Goal: Task Accomplishment & Management: Manage account settings

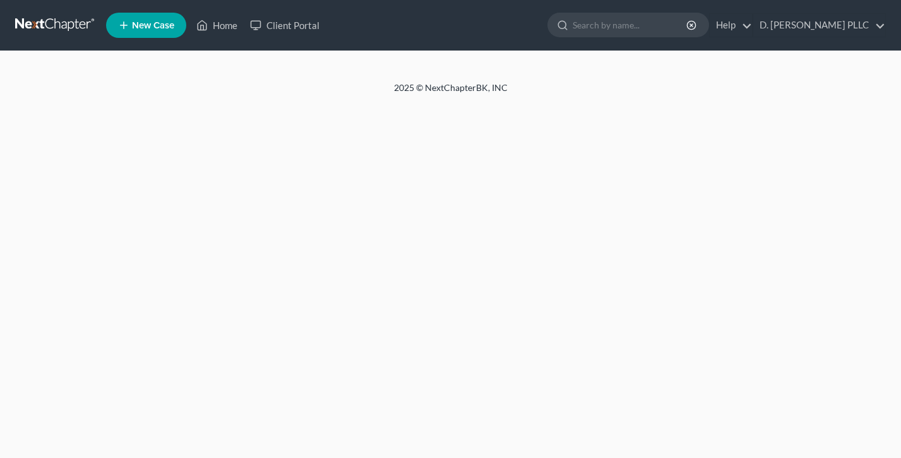
select select "10"
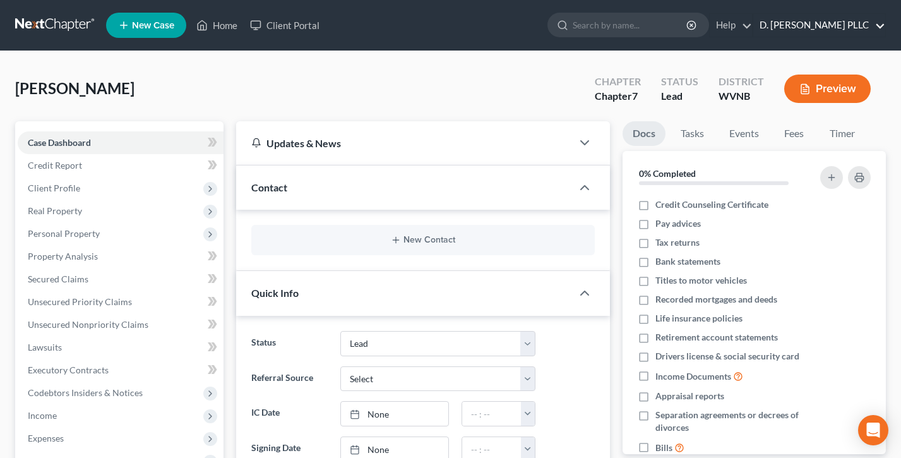
click at [813, 23] on link "D. [PERSON_NAME] PLLC" at bounding box center [819, 25] width 132 height 23
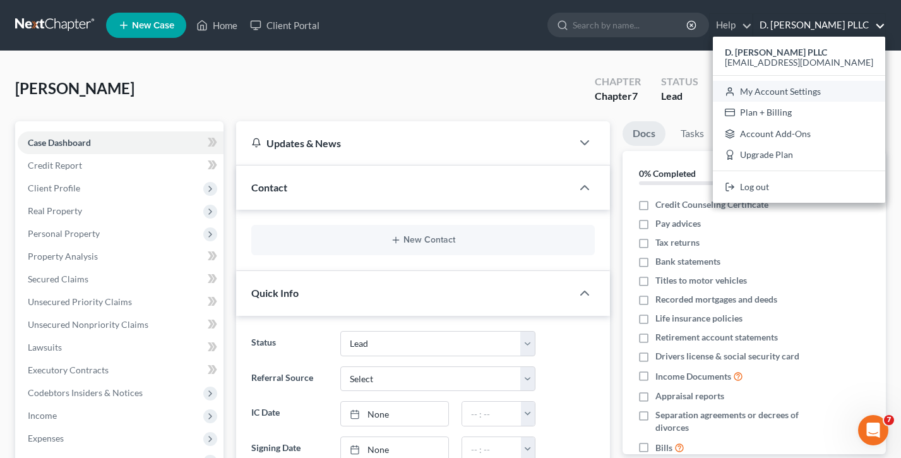
click at [819, 86] on link "My Account Settings" at bounding box center [799, 91] width 172 height 21
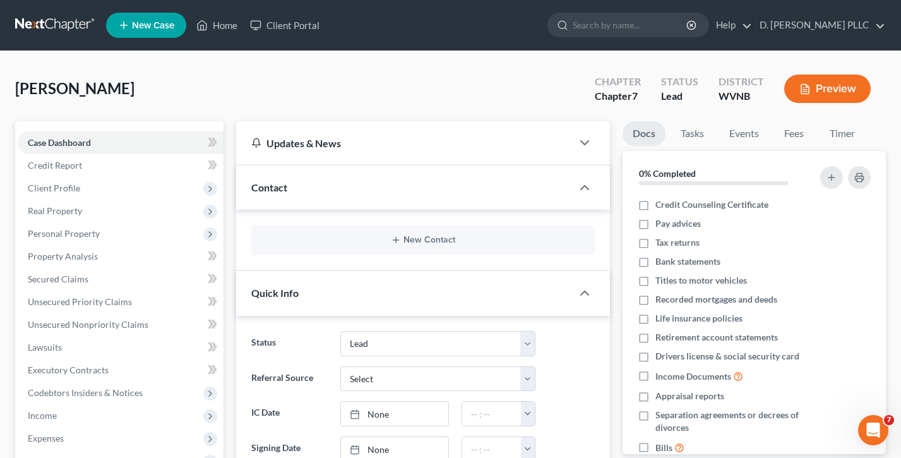
select select "24"
select select "51"
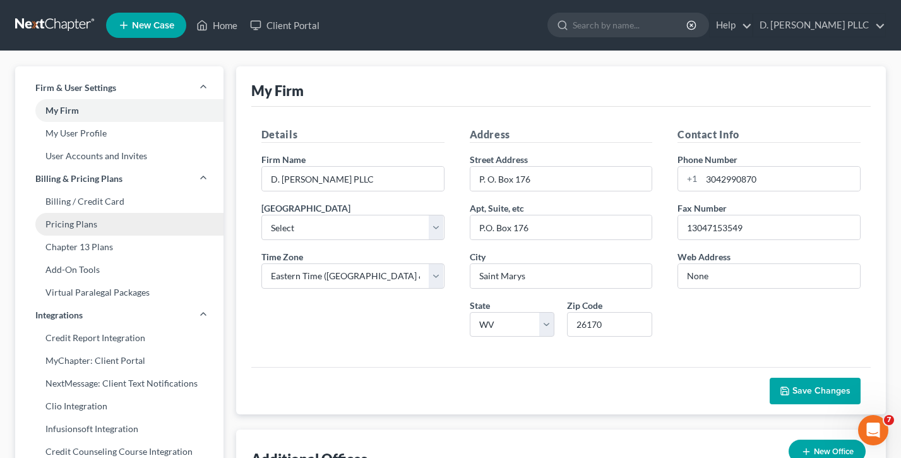
click at [108, 217] on link "Pricing Plans" at bounding box center [119, 224] width 208 height 23
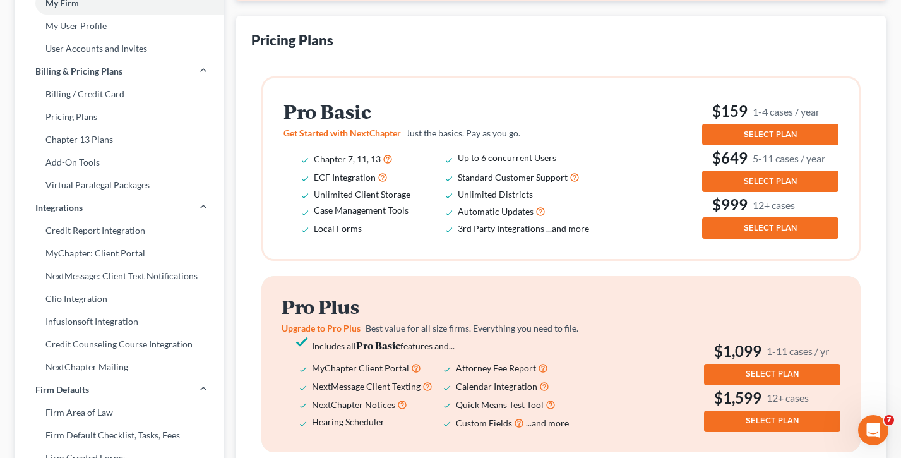
scroll to position [10, 0]
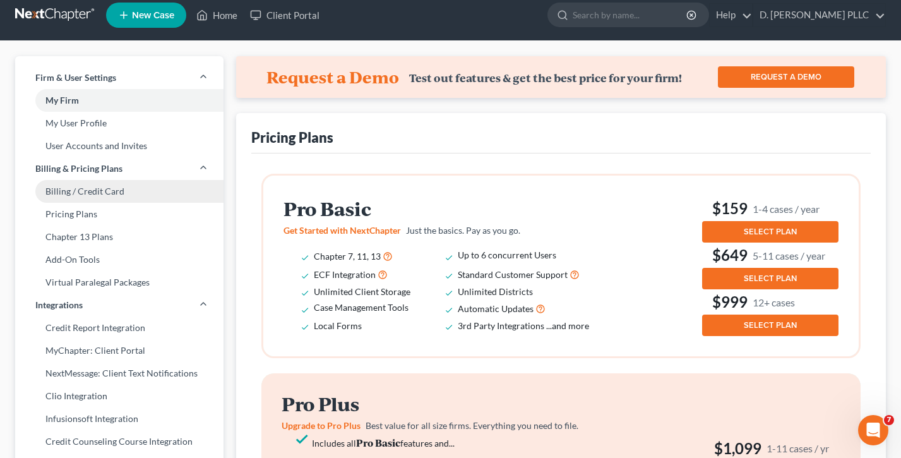
click at [76, 187] on link "Billing / Credit Card" at bounding box center [119, 191] width 208 height 23
select select "51"
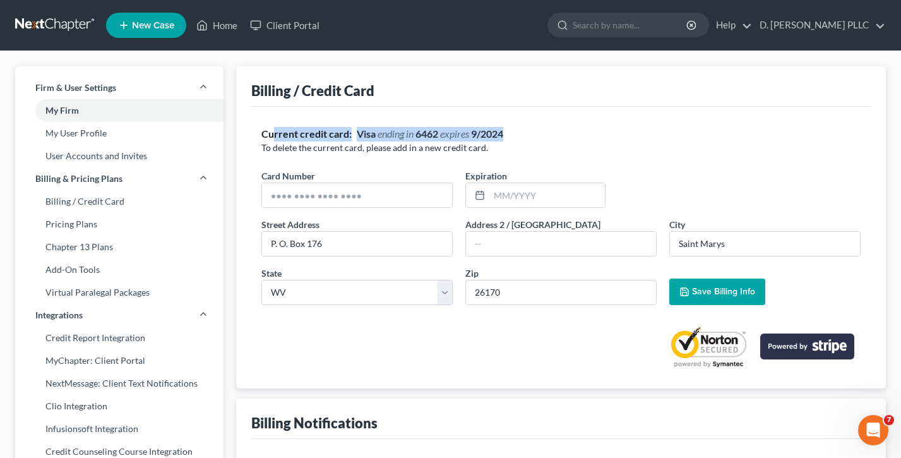
drag, startPoint x: 536, startPoint y: 133, endPoint x: 275, endPoint y: 133, distance: 260.7
click at [275, 133] on div "Current credit card: Visa ending in 6462 expires 9/2024" at bounding box center [560, 134] width 599 height 15
click at [275, 133] on strong "Current credit card:" at bounding box center [306, 134] width 90 height 12
drag, startPoint x: 521, startPoint y: 133, endPoint x: 473, endPoint y: 133, distance: 47.3
click at [473, 133] on div "Current credit card: Visa ending in 6462 expires 9/2024" at bounding box center [560, 134] width 599 height 15
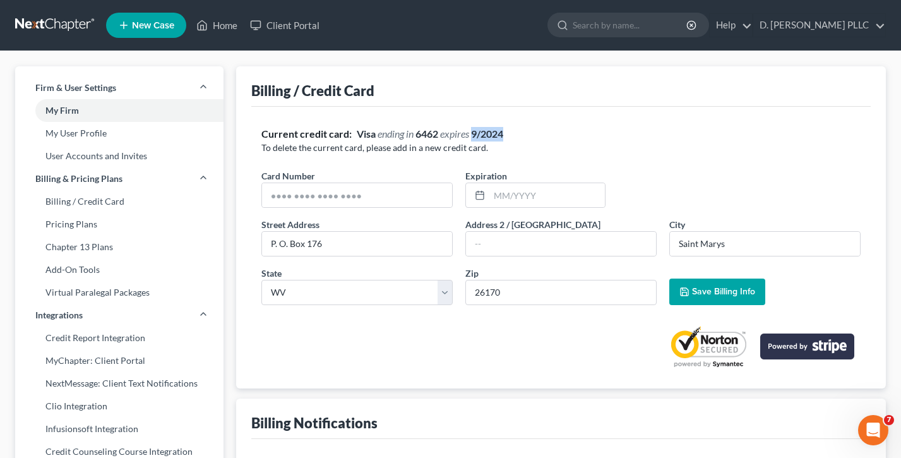
click at [518, 131] on div "Current credit card: Visa ending in 6462 expires 9/2024" at bounding box center [560, 134] width 599 height 15
drag, startPoint x: 516, startPoint y: 133, endPoint x: 468, endPoint y: 133, distance: 48.0
click at [468, 133] on div "Current credit card: Visa ending in 6462 expires 9/2024" at bounding box center [560, 134] width 599 height 15
click at [468, 133] on span "expires" at bounding box center [454, 134] width 29 height 12
drag, startPoint x: 518, startPoint y: 132, endPoint x: 314, endPoint y: 134, distance: 204.6
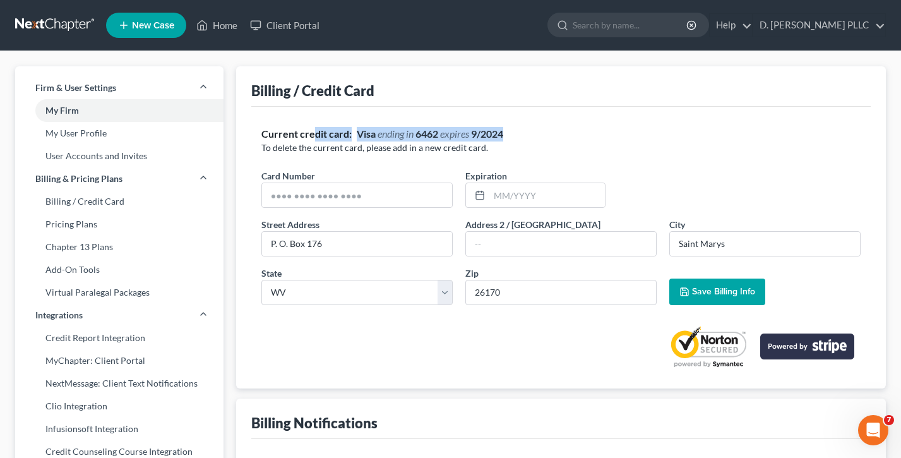
click at [314, 134] on div "Current credit card: Visa ending in 6462 expires 9/2024" at bounding box center [560, 134] width 599 height 15
click at [84, 203] on link "Billing / Credit Card" at bounding box center [119, 201] width 208 height 23
click at [73, 224] on link "Pricing Plans" at bounding box center [119, 224] width 208 height 23
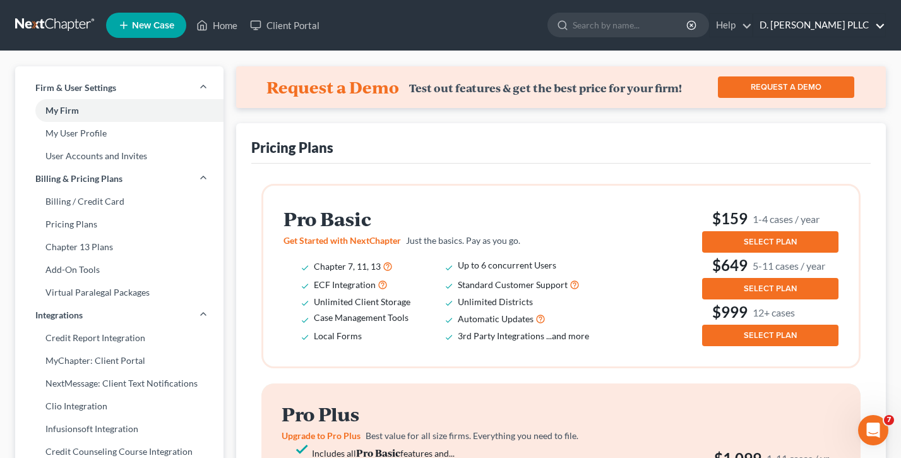
click at [851, 25] on link "D. [PERSON_NAME] PLLC" at bounding box center [819, 25] width 132 height 23
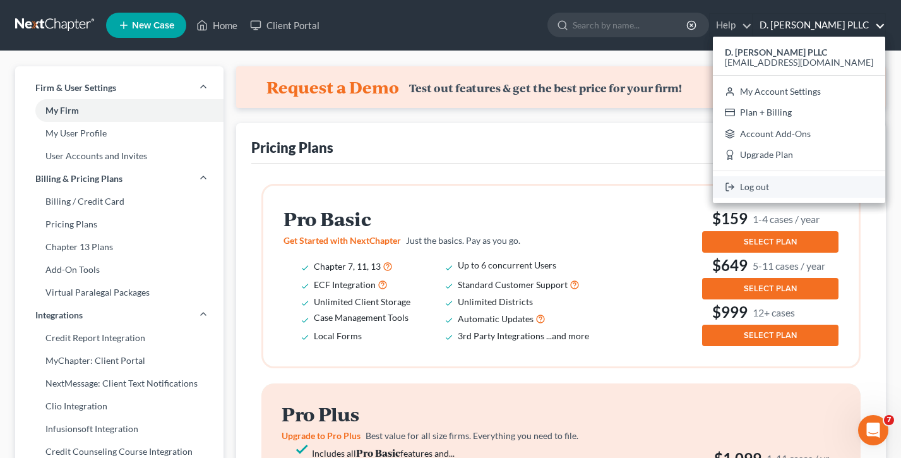
click at [822, 188] on link "Log out" at bounding box center [799, 186] width 172 height 21
